Goal: Navigation & Orientation: Go to known website

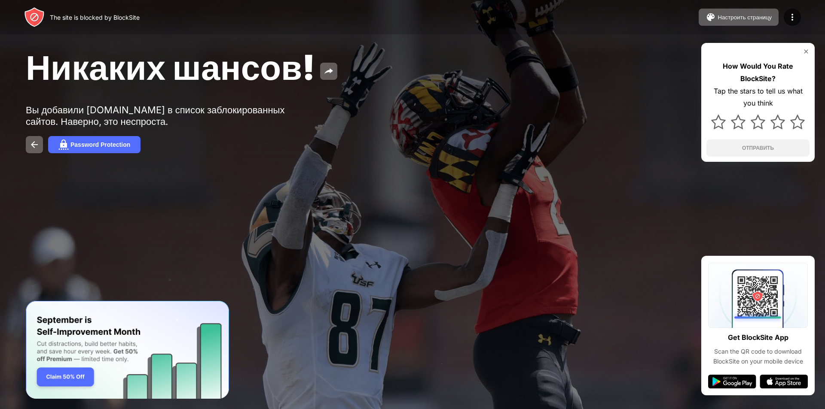
click at [145, 153] on div "Password Protection" at bounding box center [412, 144] width 773 height 17
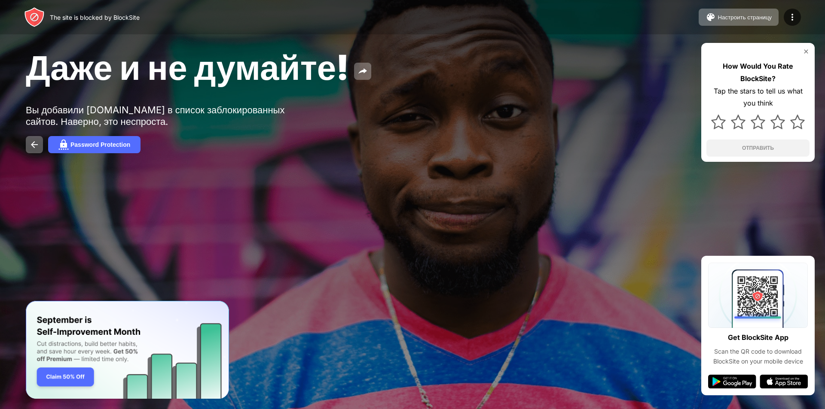
click at [61, 14] on div "The site is blocked by BlockSite" at bounding box center [95, 17] width 90 height 7
click at [36, 15] on img at bounding box center [34, 17] width 21 height 21
click at [35, 12] on img at bounding box center [34, 17] width 21 height 21
click at [41, 15] on img at bounding box center [34, 17] width 21 height 21
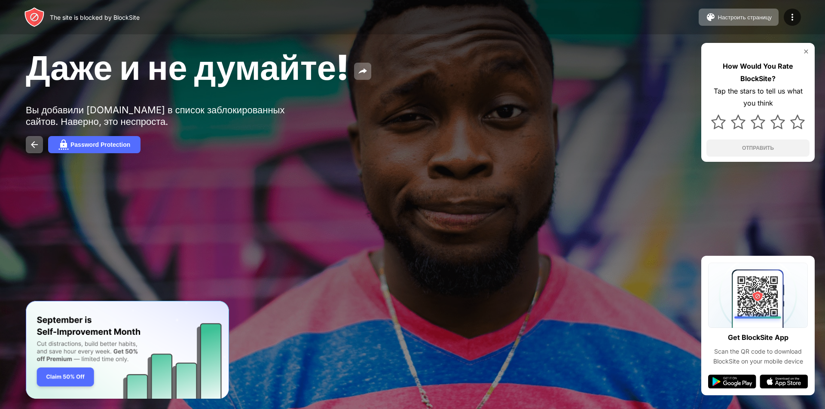
click at [489, 342] on div at bounding box center [412, 204] width 825 height 409
